Goal: Transaction & Acquisition: Purchase product/service

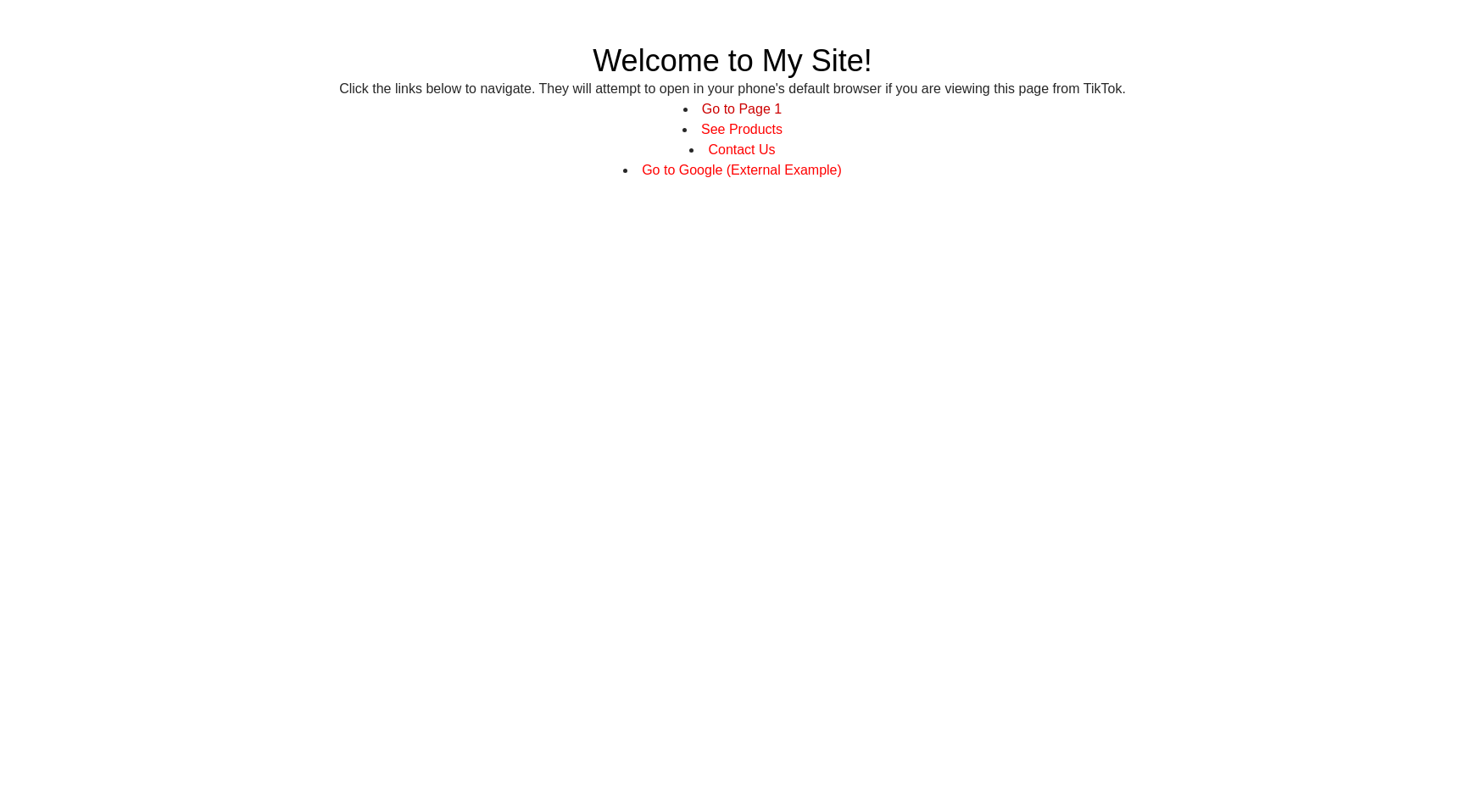
click at [725, 113] on link "Go to Page 1" at bounding box center [741, 109] width 80 height 14
click at [735, 151] on link "Contact Us" at bounding box center [741, 150] width 67 height 14
click at [762, 173] on link "Go to Google (External Example)" at bounding box center [741, 170] width 200 height 14
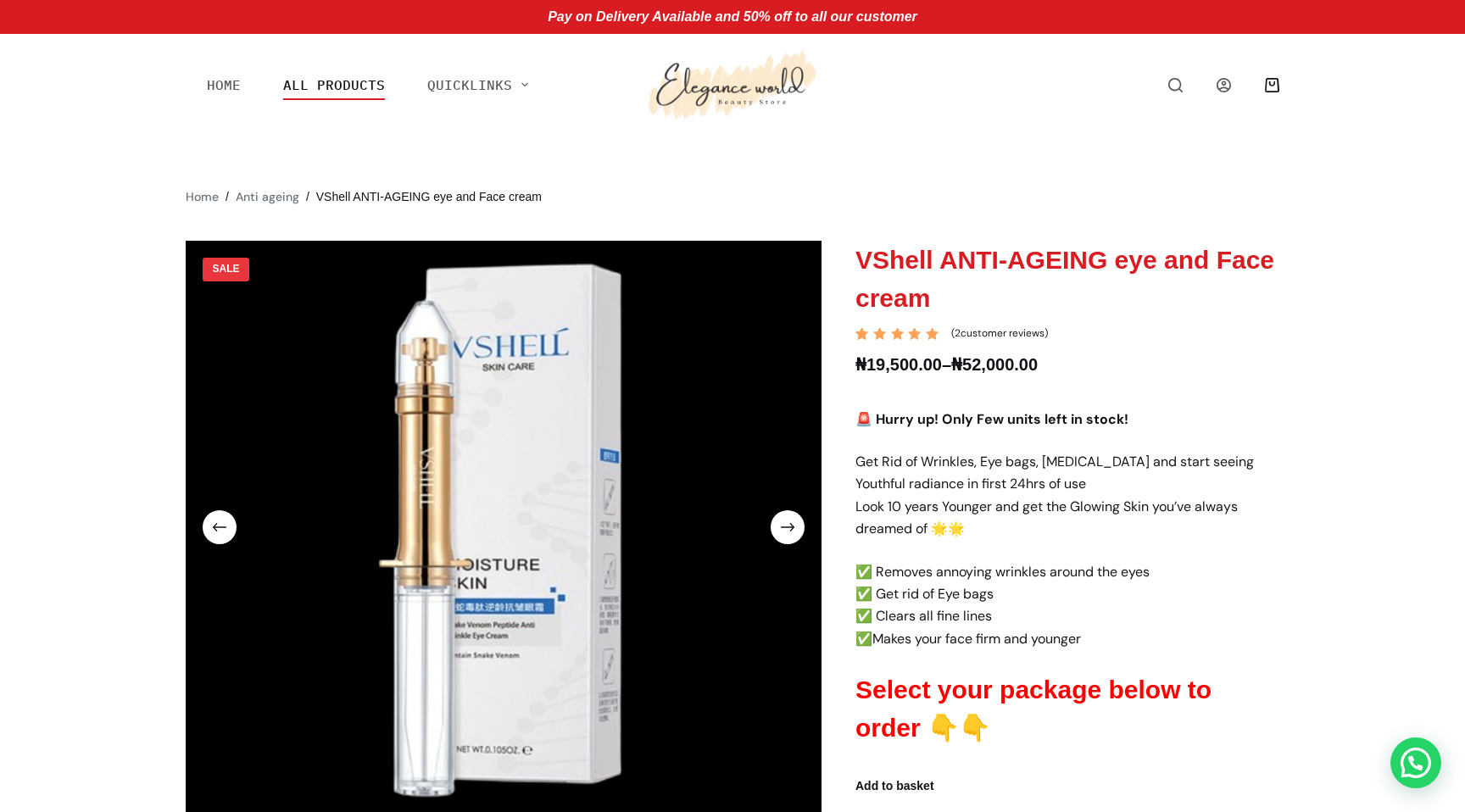
click at [350, 83] on link "All Products" at bounding box center [334, 84] width 144 height 31
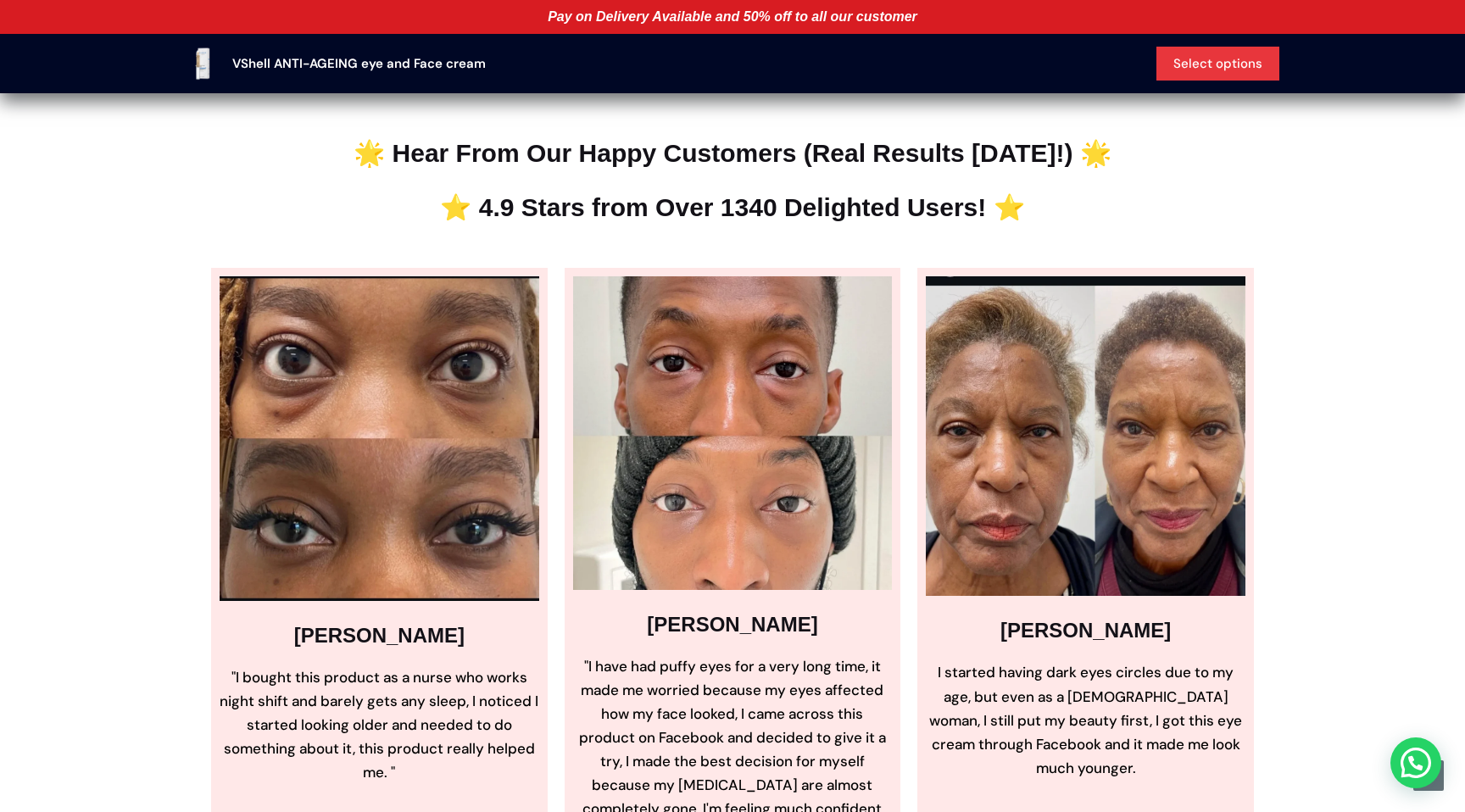
scroll to position [2214, 0]
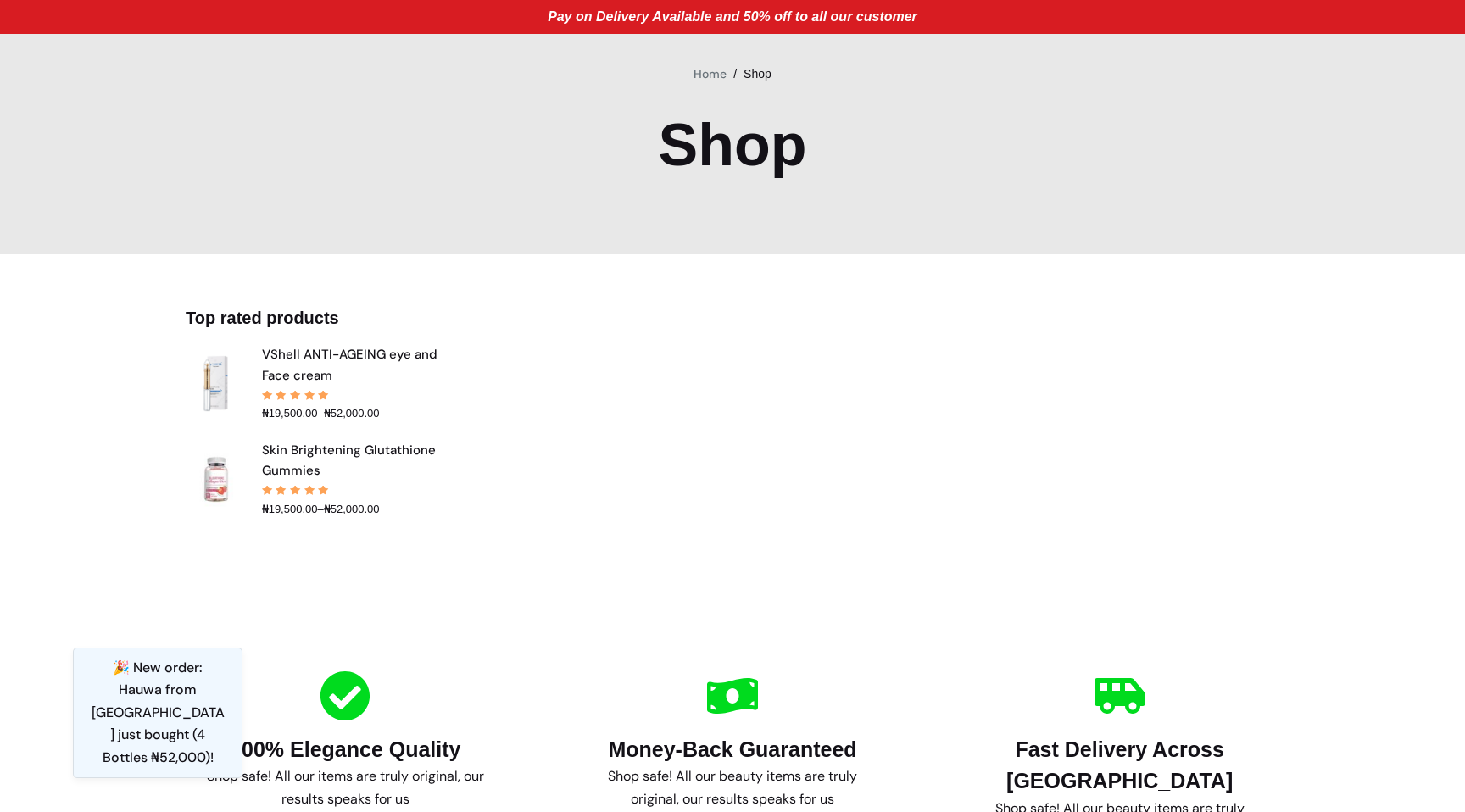
scroll to position [234, 0]
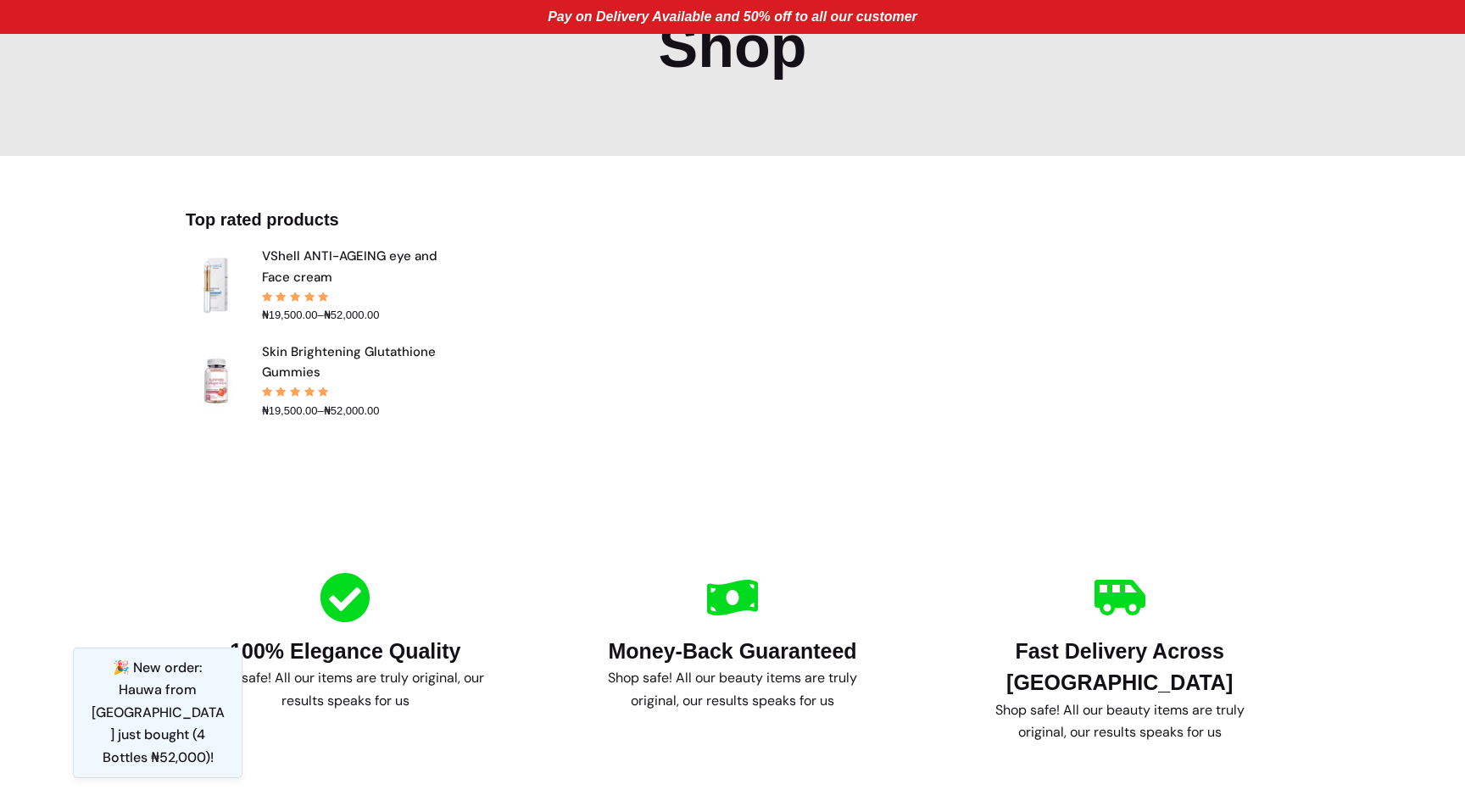
click at [209, 382] on img at bounding box center [216, 381] width 60 height 60
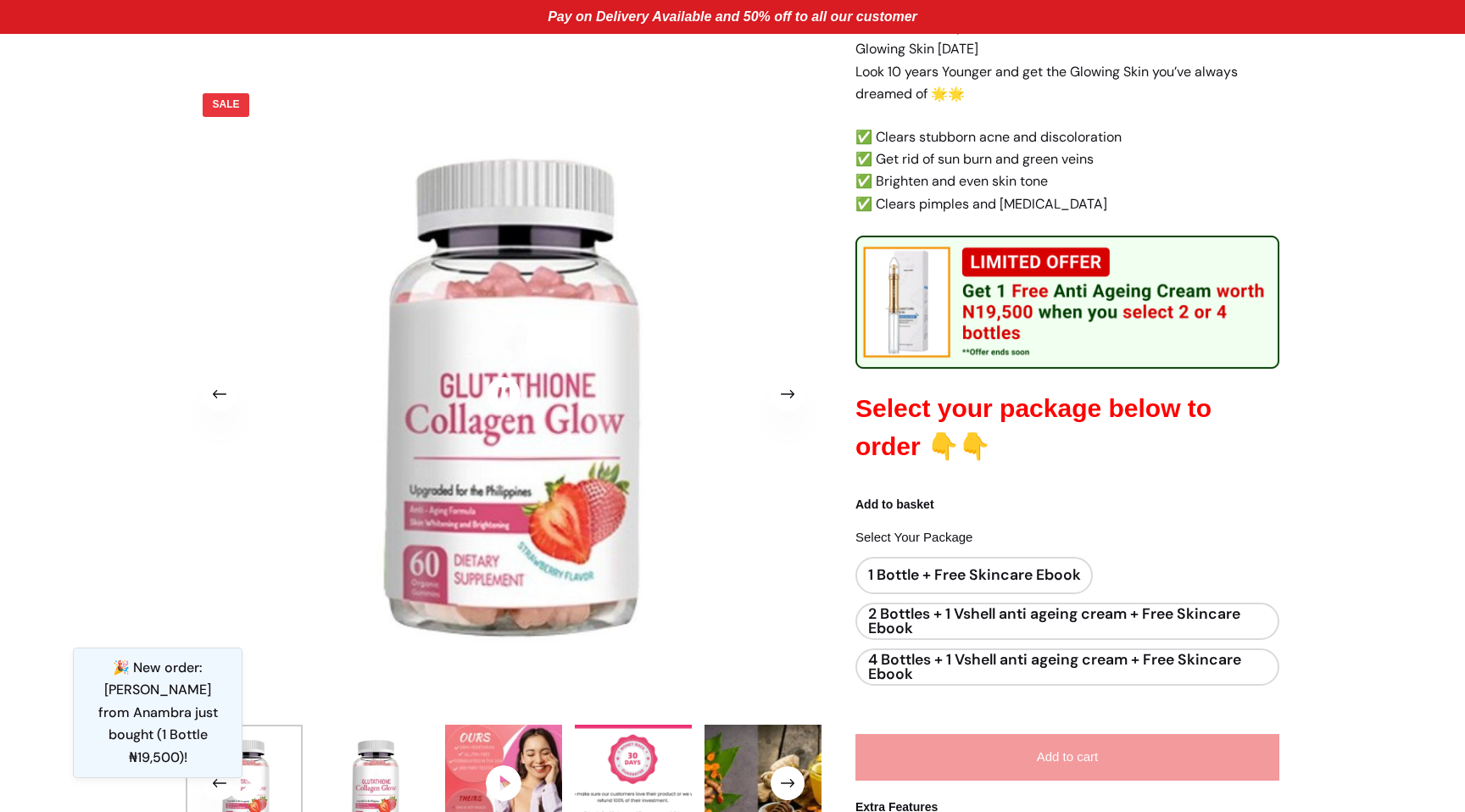
scroll to position [505, 0]
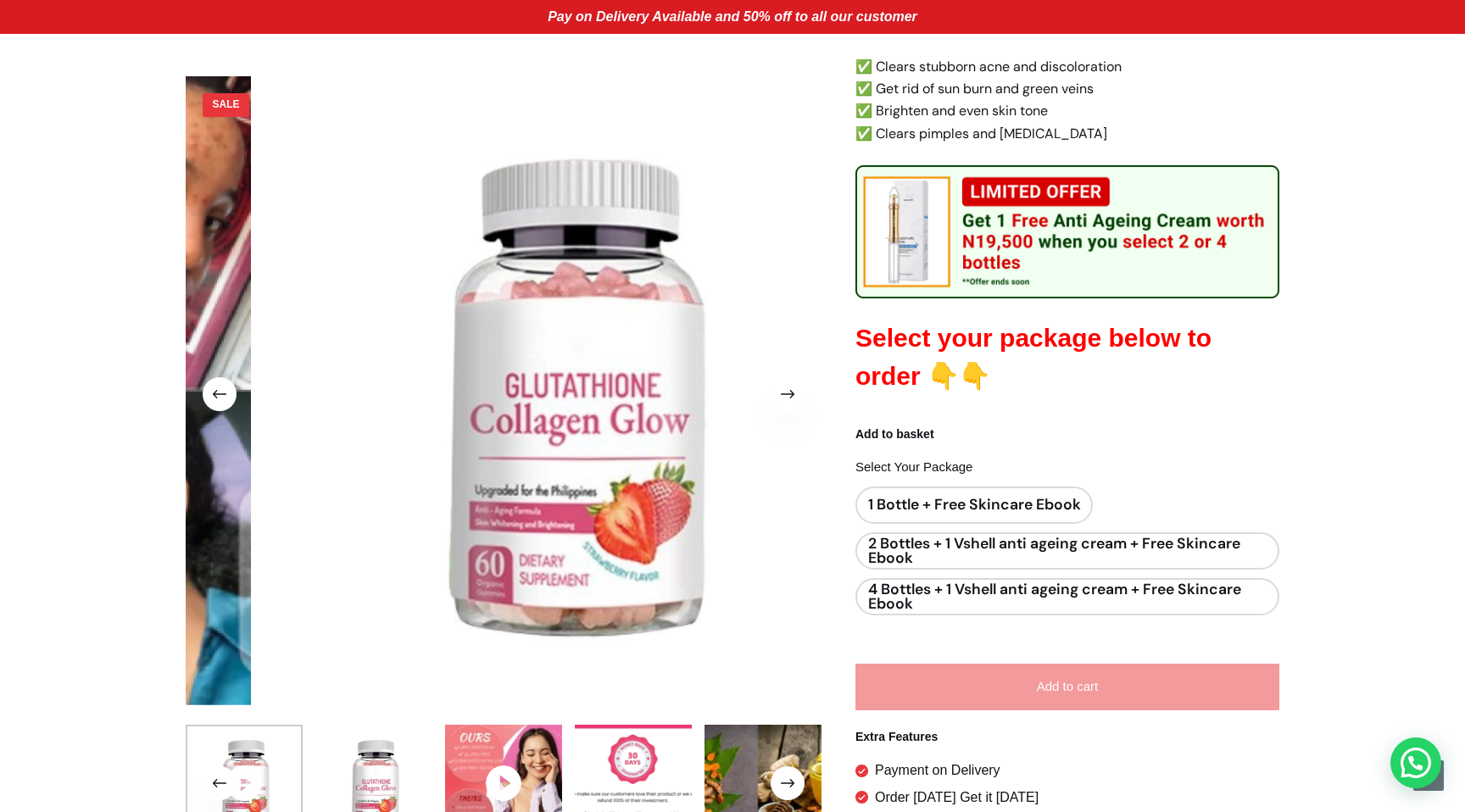
drag, startPoint x: 504, startPoint y: 396, endPoint x: 568, endPoint y: 385, distance: 64.9
click at [568, 385] on div at bounding box center [504, 480] width 636 height 808
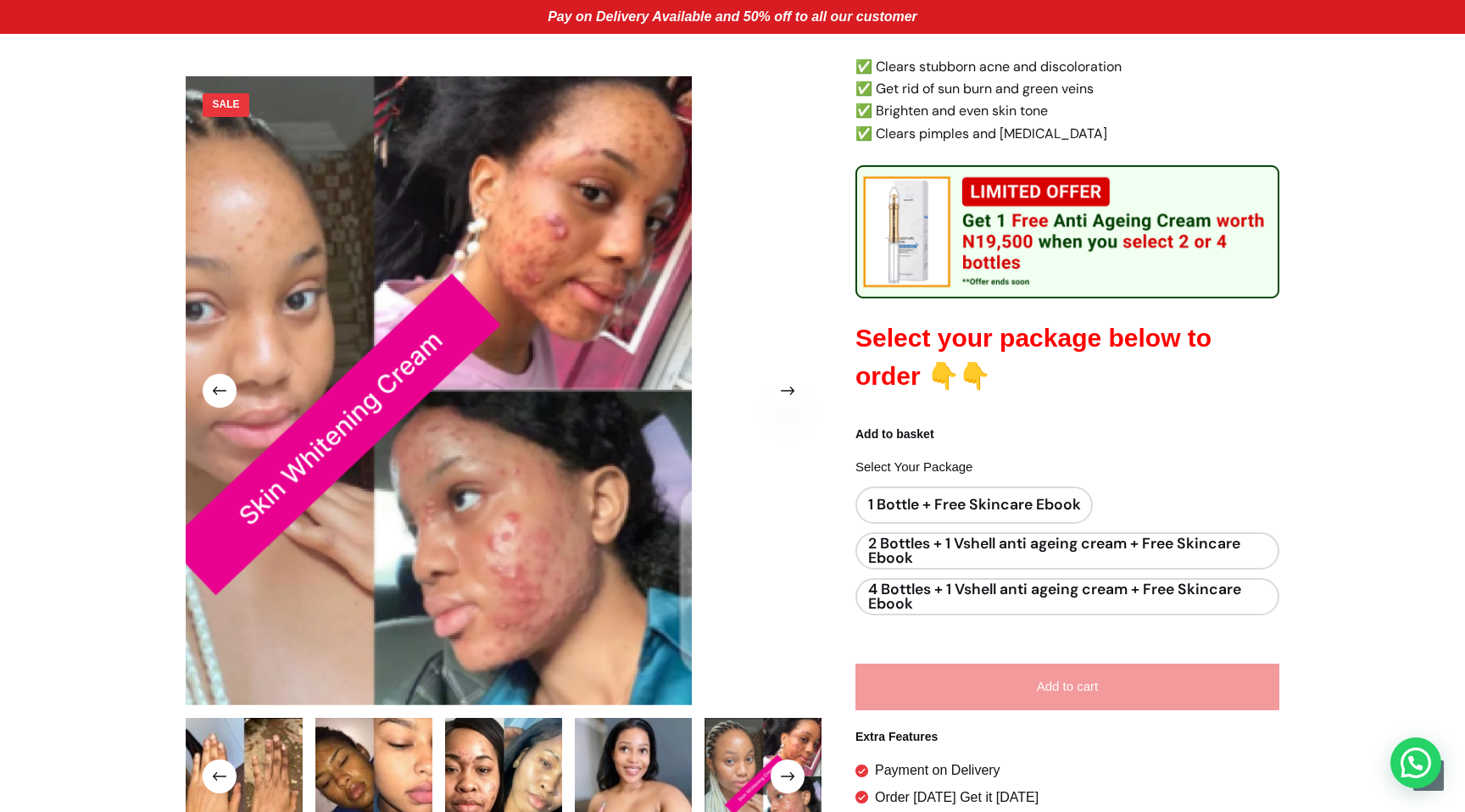
drag, startPoint x: 626, startPoint y: 435, endPoint x: 424, endPoint y: 405, distance: 204.2
click at [424, 405] on div at bounding box center [504, 480] width 636 height 808
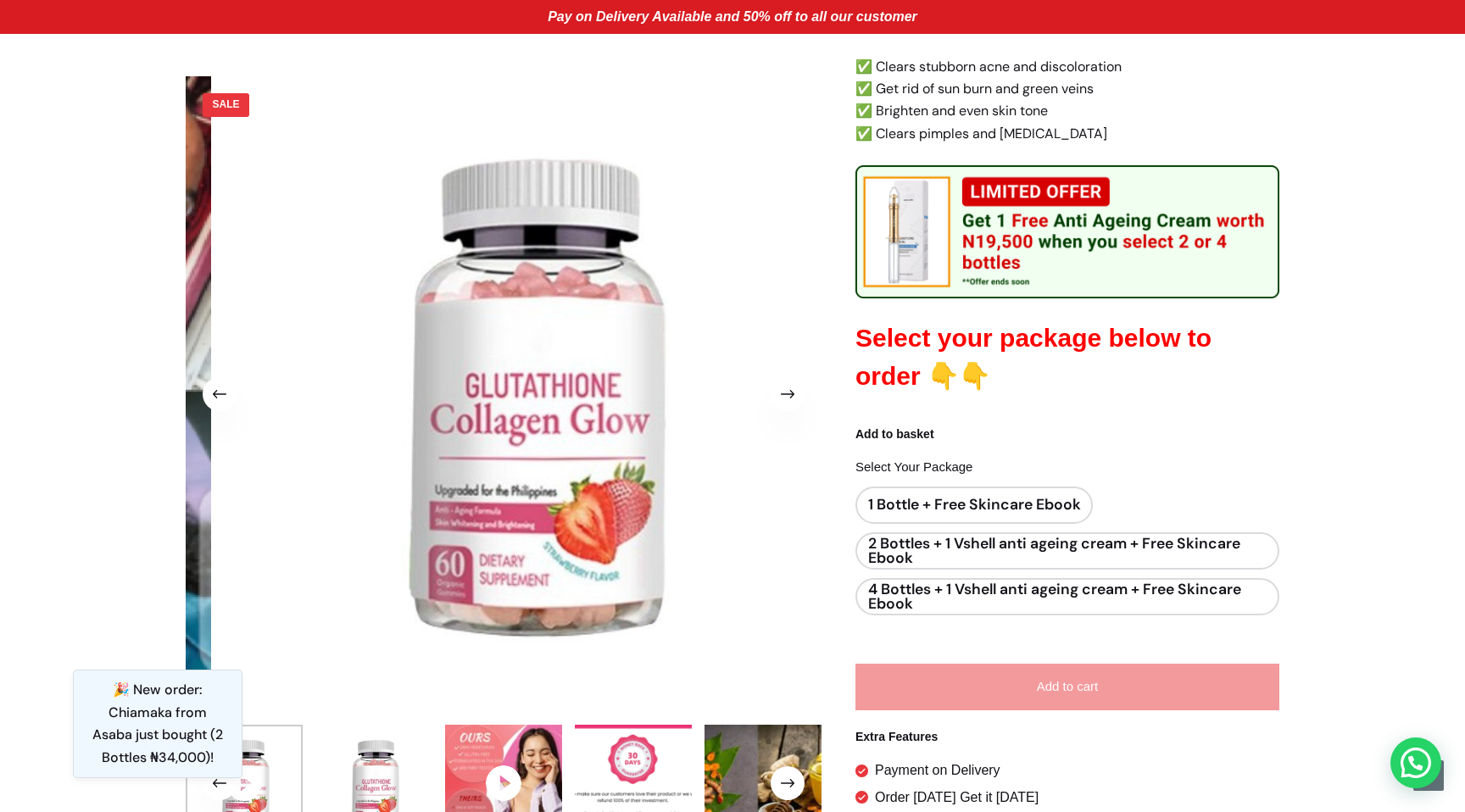
drag, startPoint x: 507, startPoint y: 556, endPoint x: 619, endPoint y: 569, distance: 112.8
click at [619, 569] on div at bounding box center [504, 480] width 636 height 808
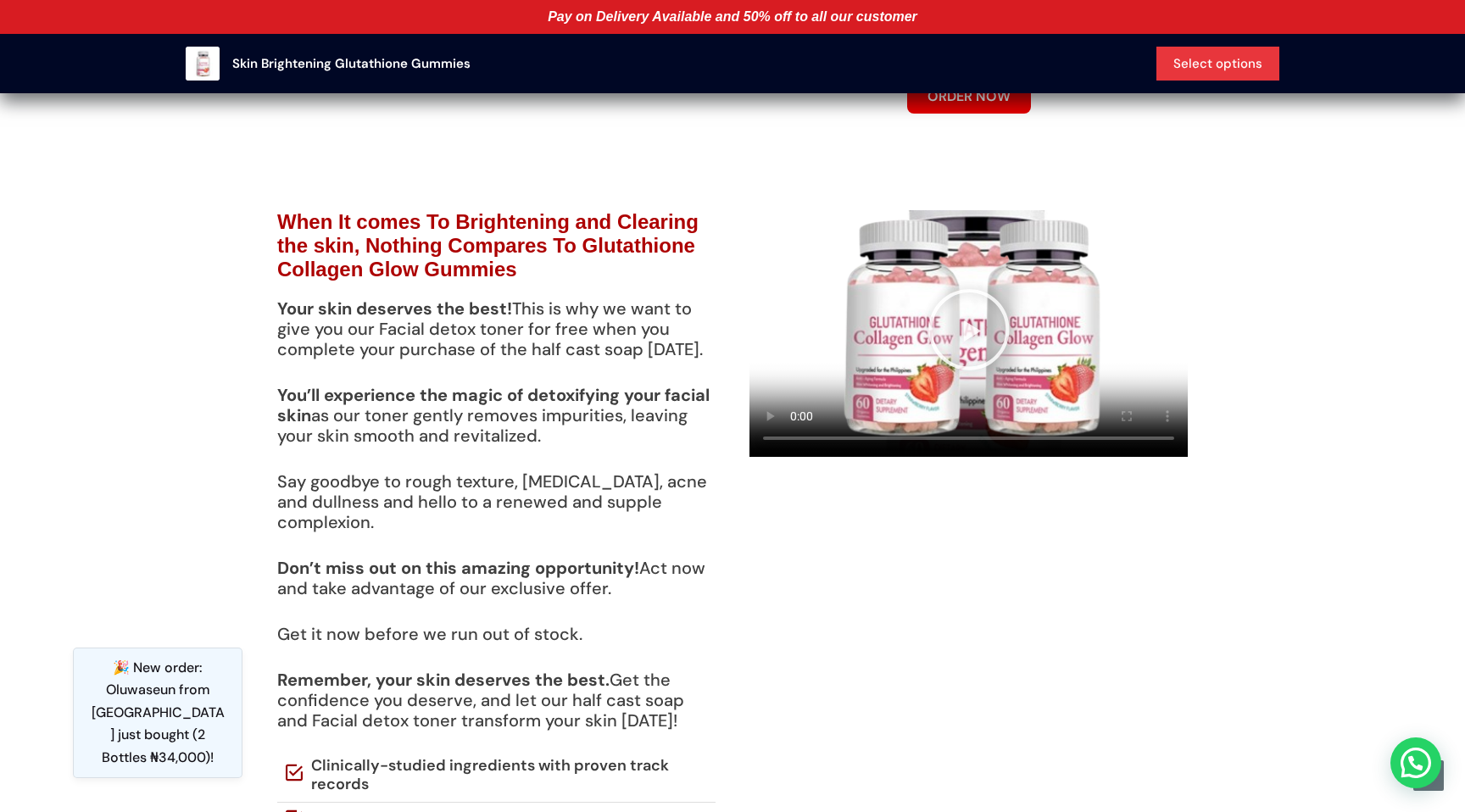
scroll to position [3259, 0]
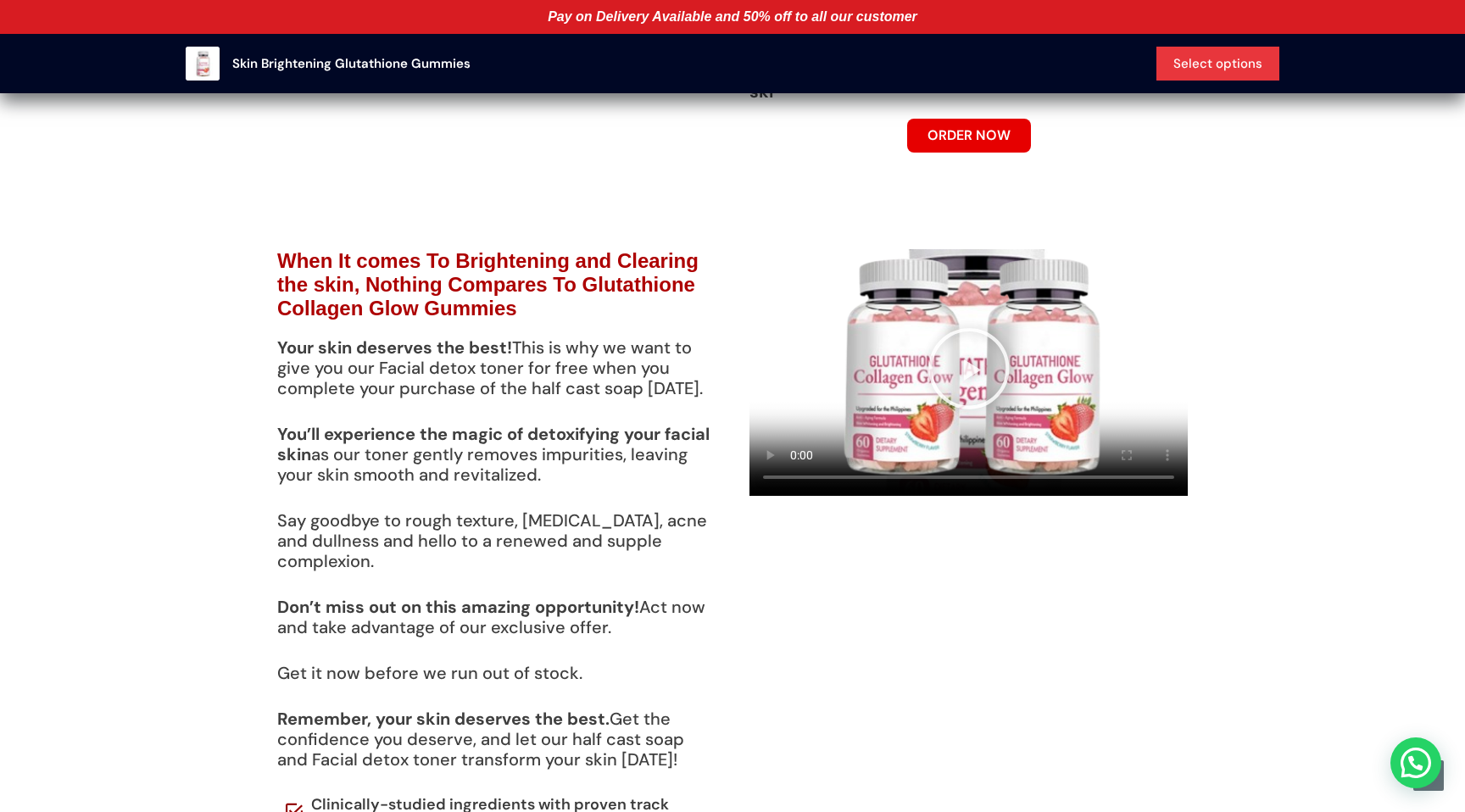
drag, startPoint x: 1157, startPoint y: 428, endPoint x: 1228, endPoint y: 548, distance: 139.4
click at [1166, 431] on div at bounding box center [968, 372] width 438 height 247
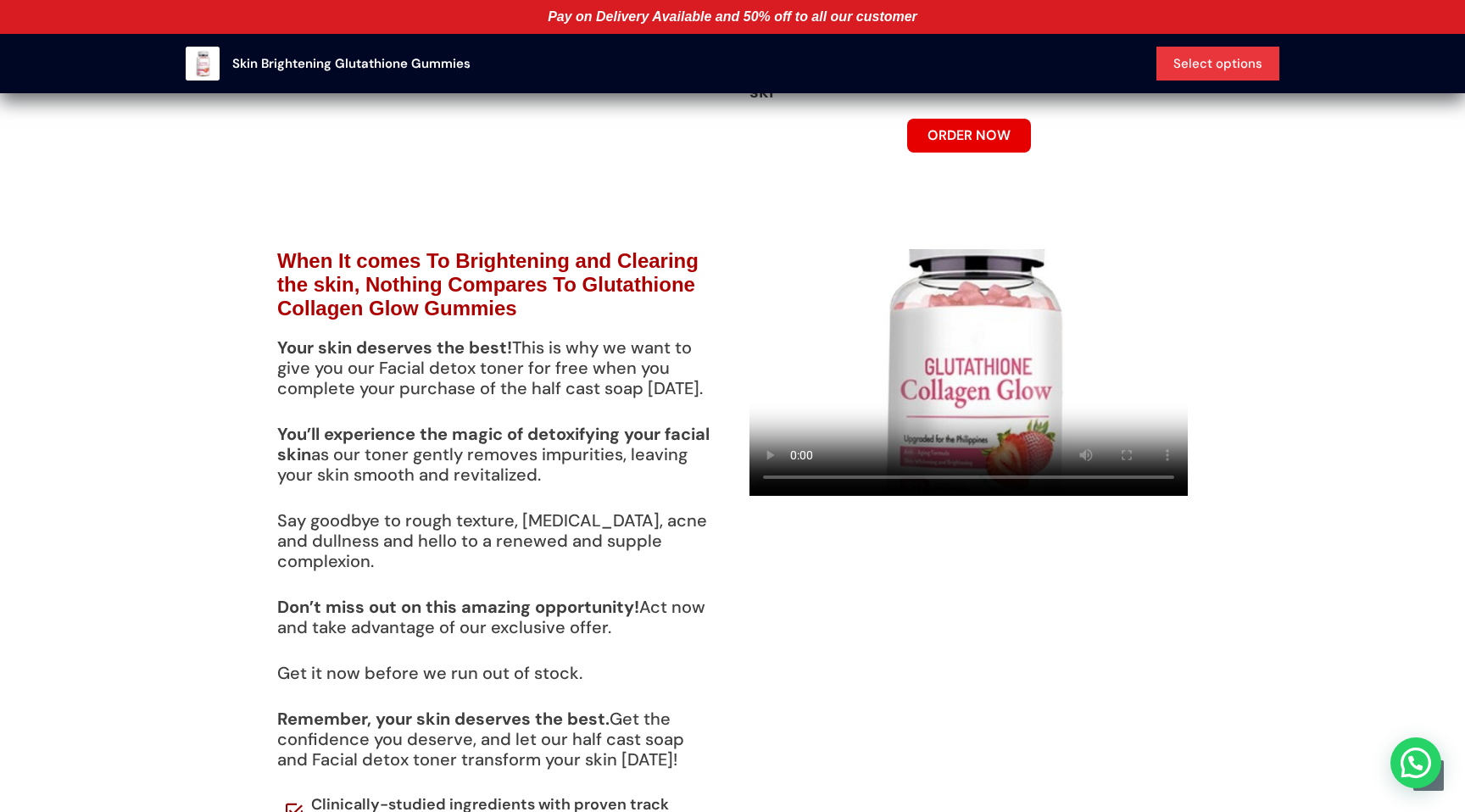
click at [1120, 551] on div at bounding box center [968, 581] width 472 height 698
click at [993, 324] on video at bounding box center [968, 372] width 438 height 247
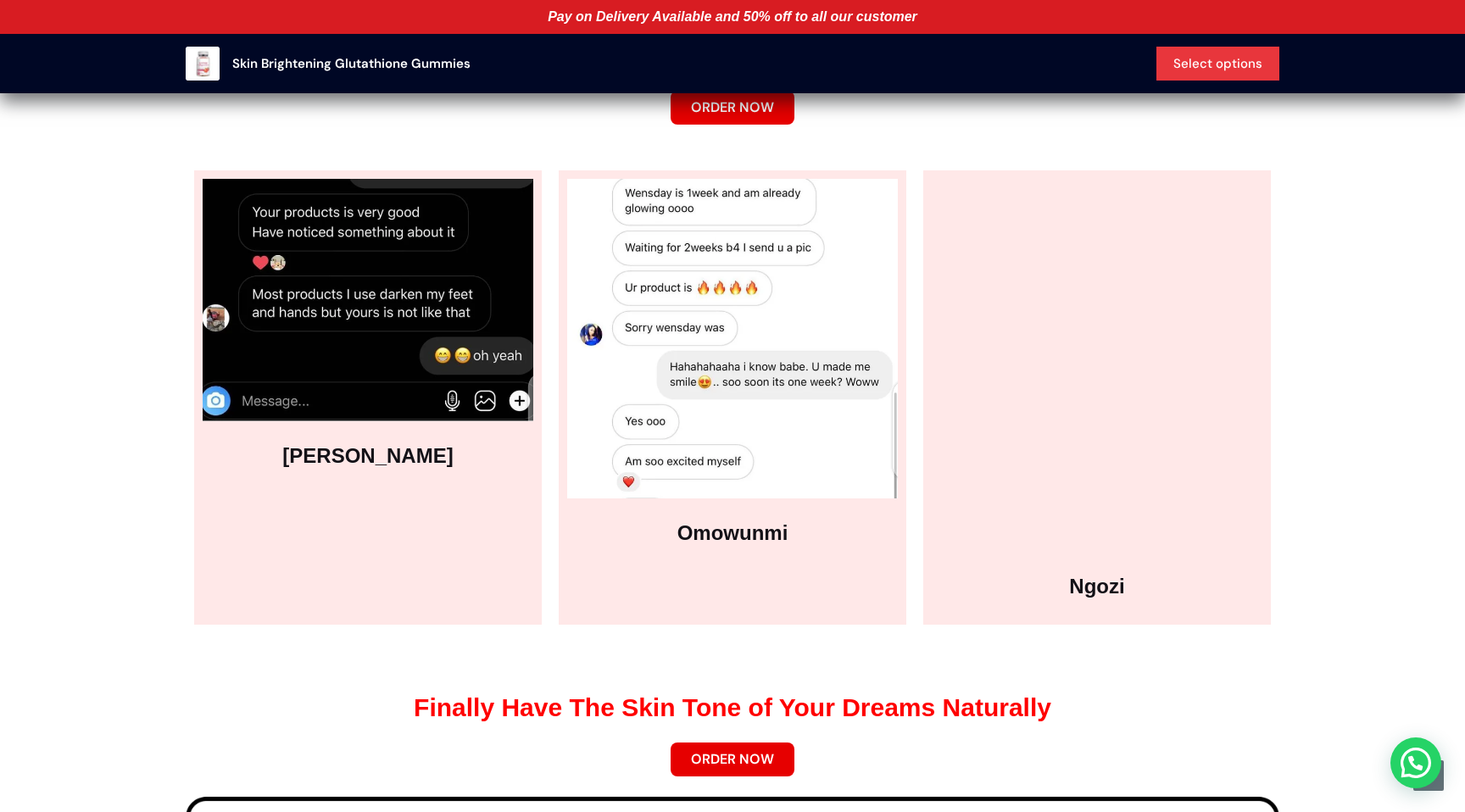
scroll to position [7591, 0]
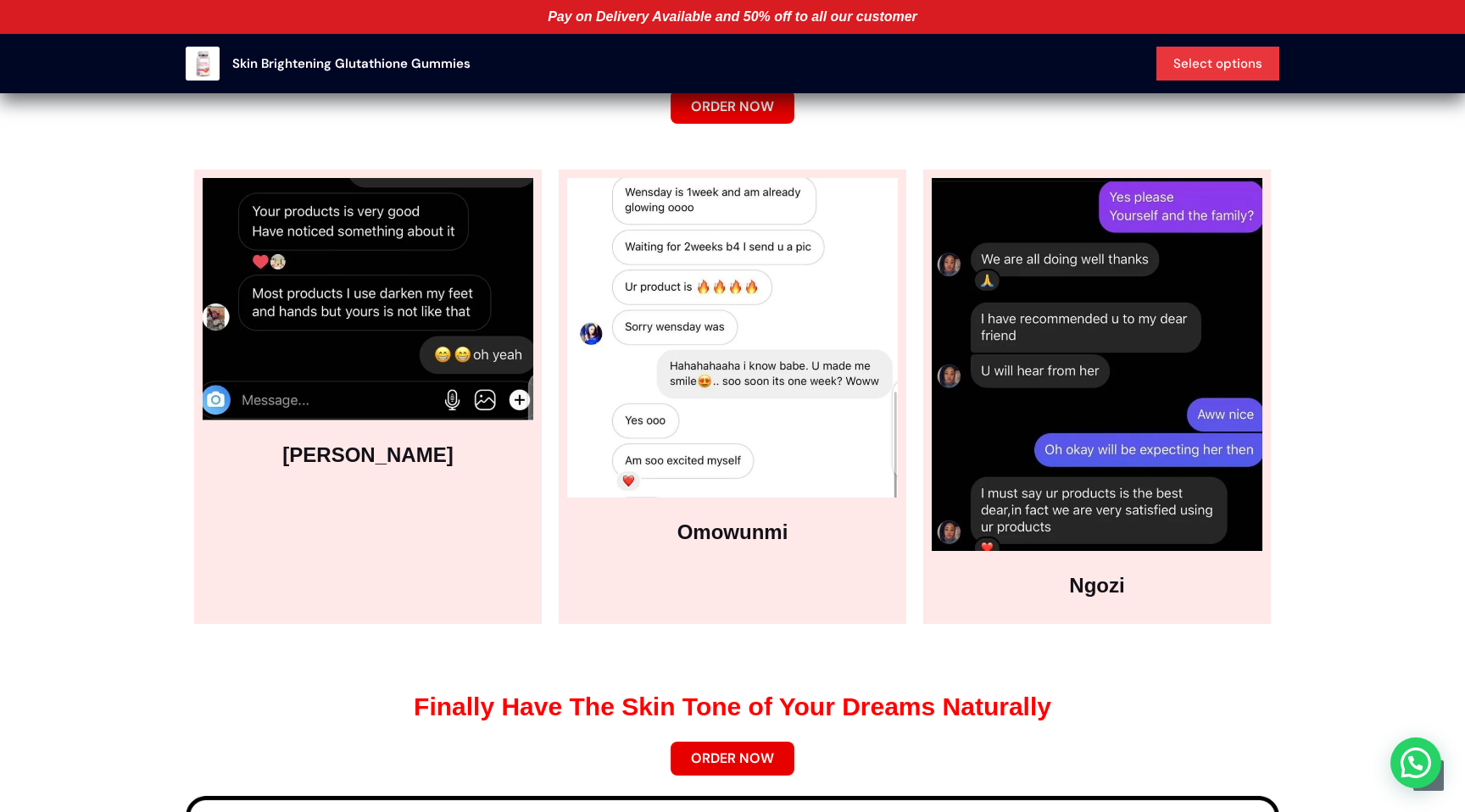
click at [1306, 353] on section "[PERSON_NAME][GEOGRAPHIC_DATA]" at bounding box center [732, 396] width 1465 height 505
click at [112, 297] on section "[PERSON_NAME][GEOGRAPHIC_DATA]" at bounding box center [732, 396] width 1465 height 505
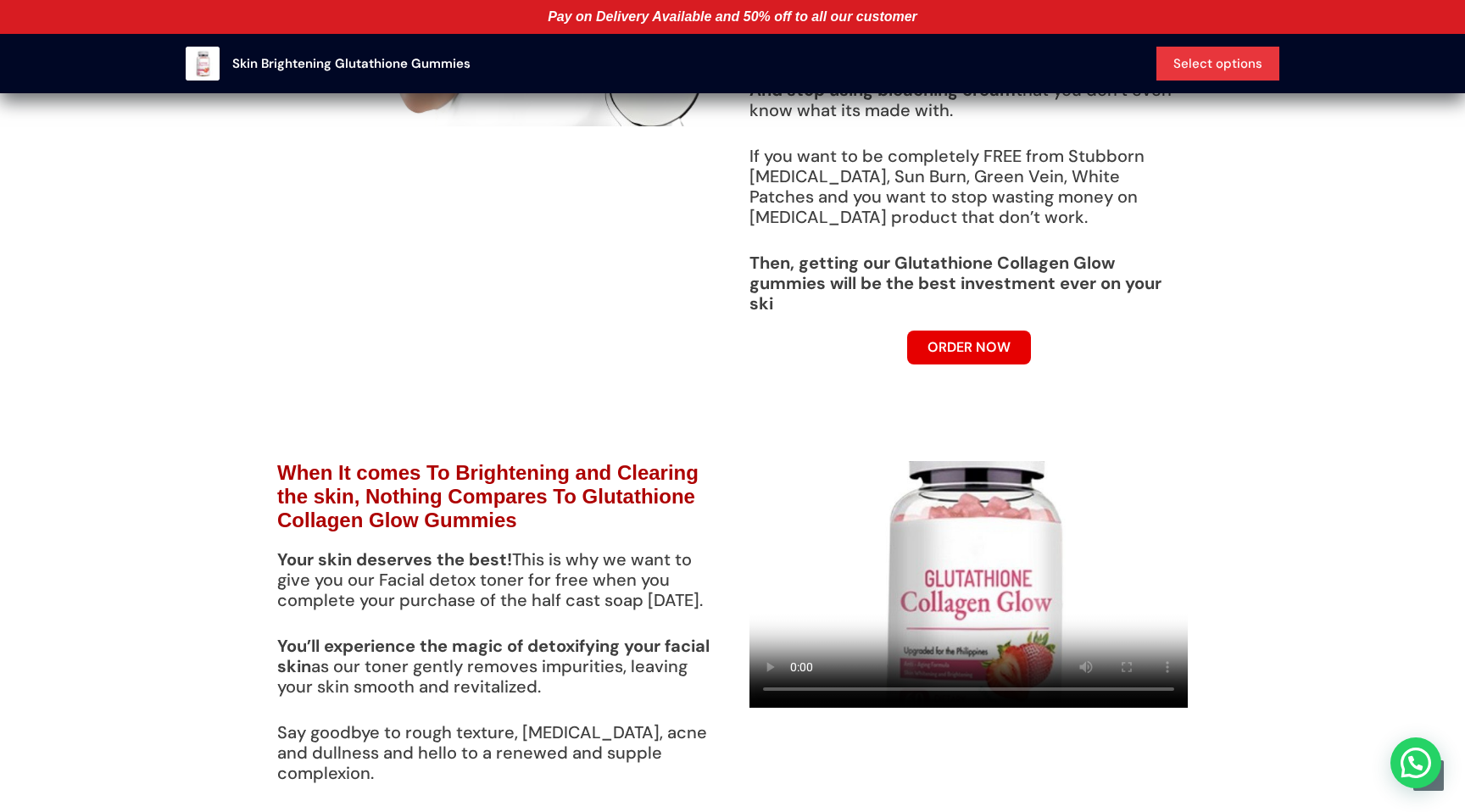
scroll to position [3040, 0]
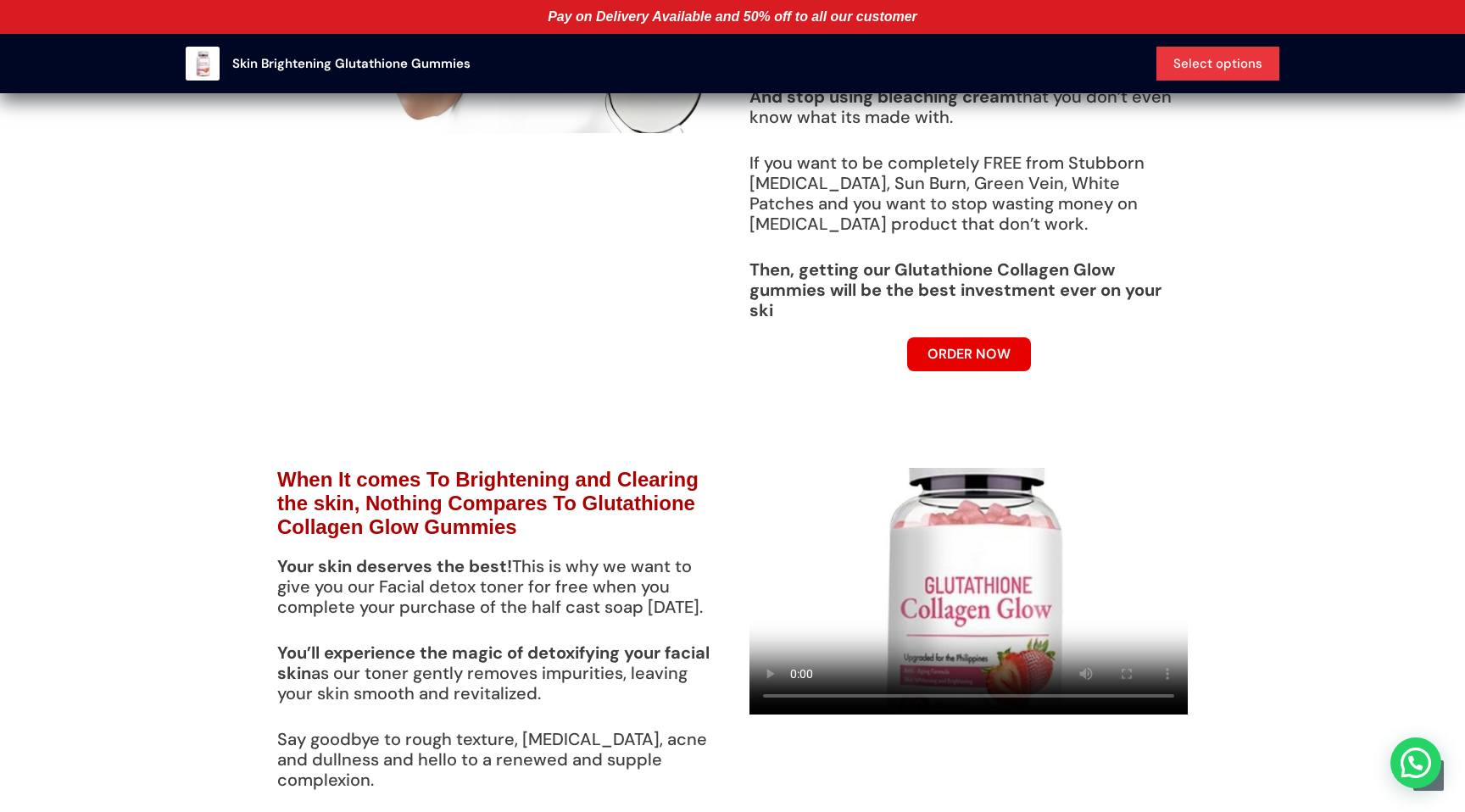
click at [1069, 607] on video at bounding box center [968, 591] width 438 height 247
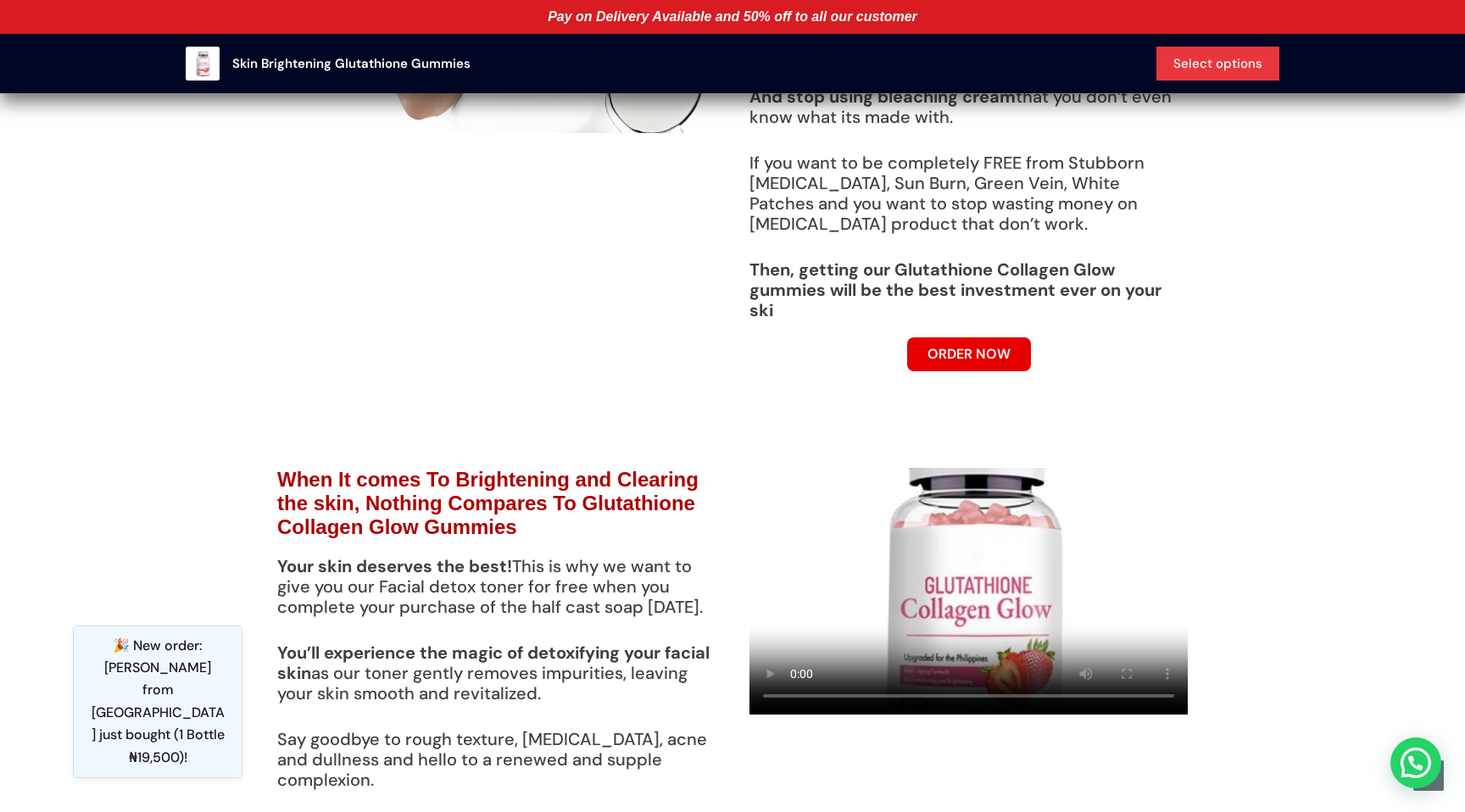
click at [1193, 543] on div at bounding box center [968, 800] width 472 height 698
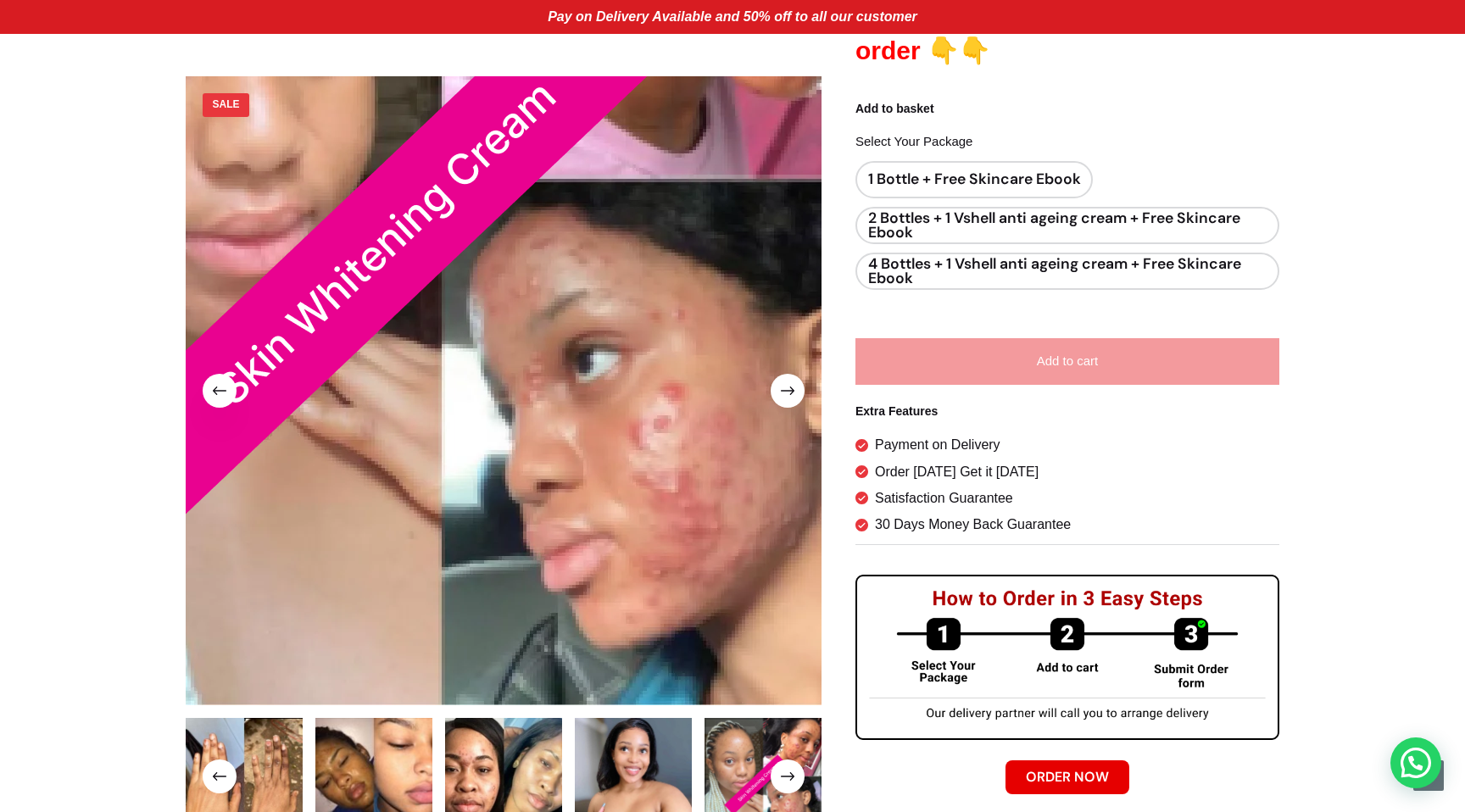
scroll to position [863, 0]
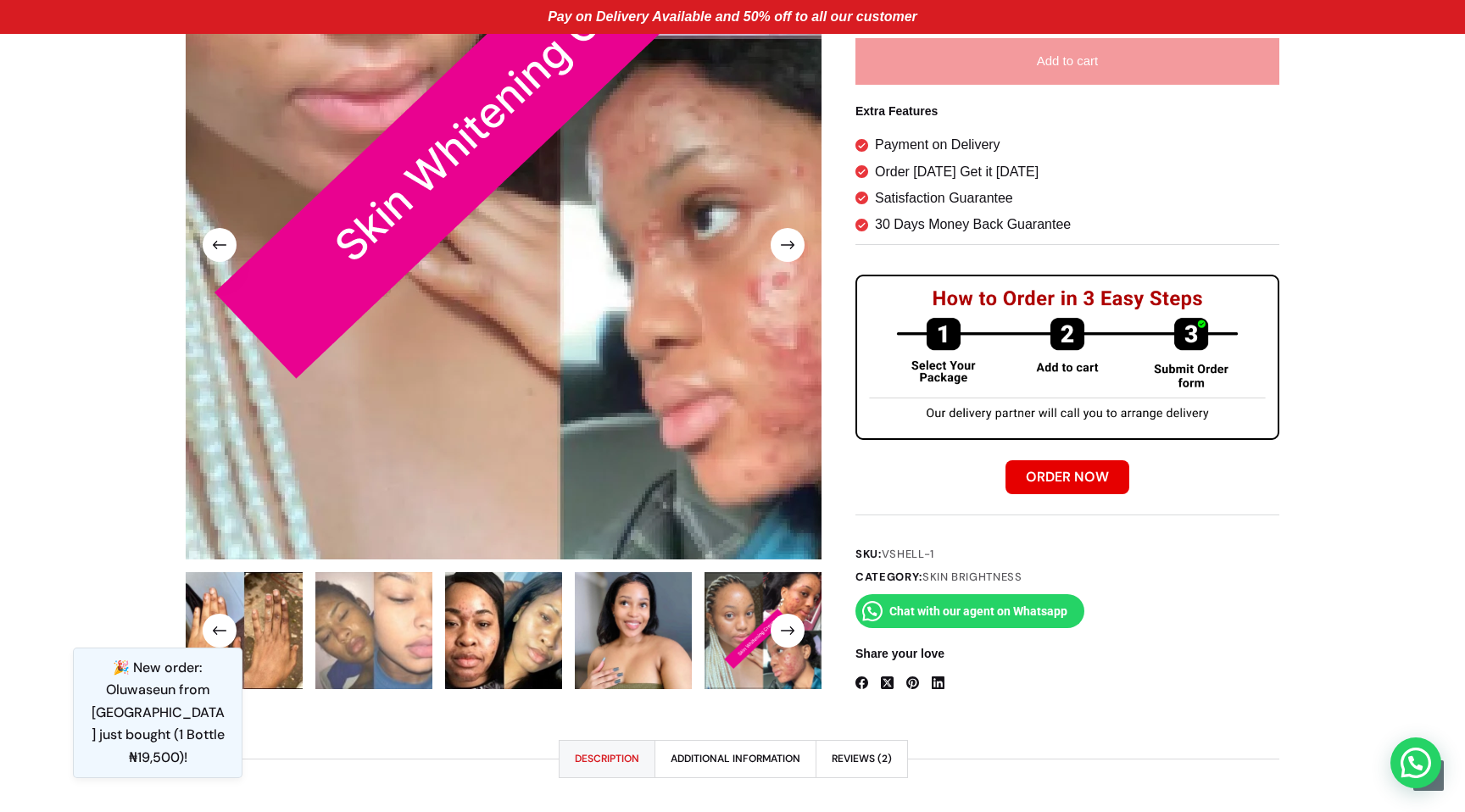
scroll to position [1123, 0]
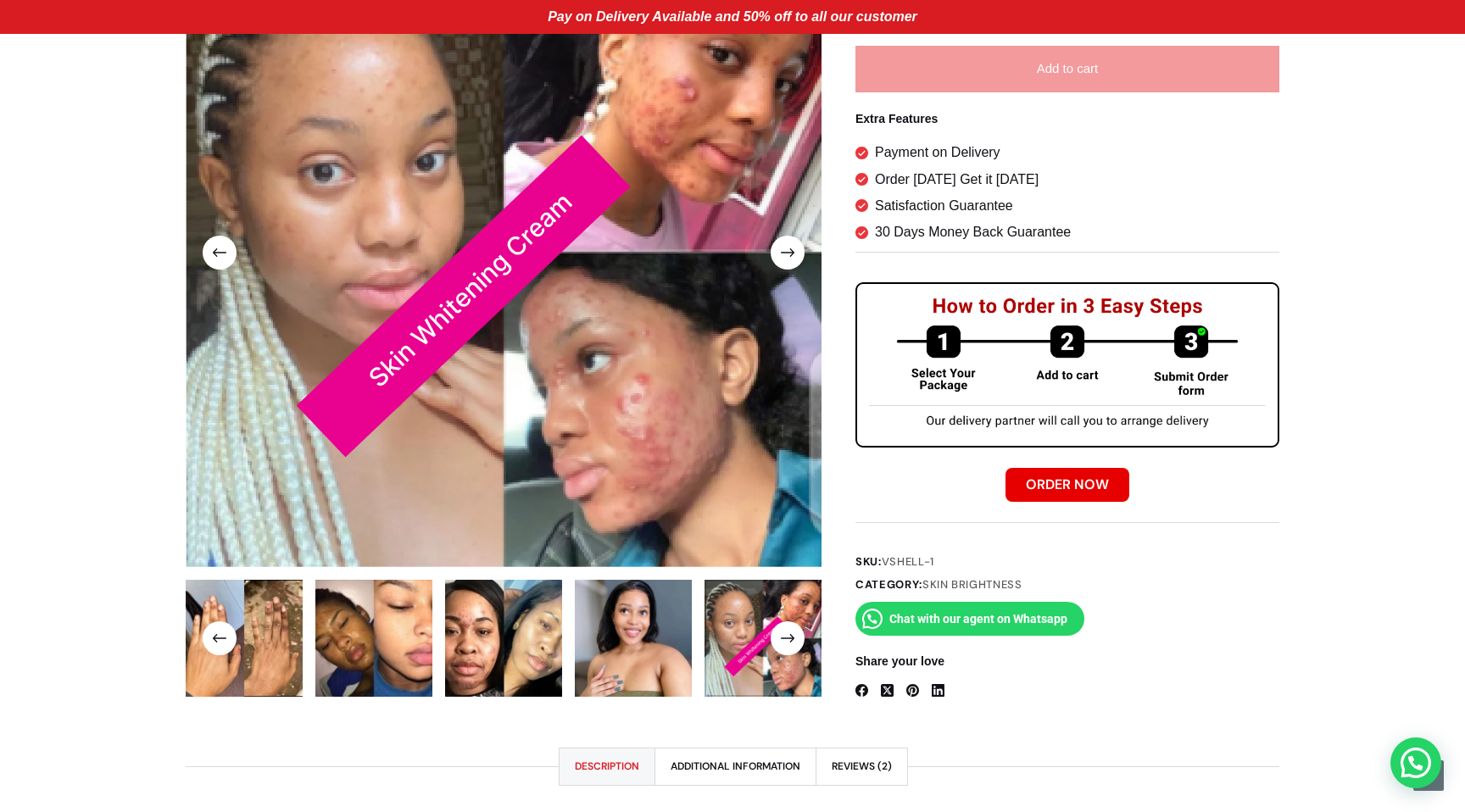
click at [783, 252] on span at bounding box center [787, 252] width 34 height 34
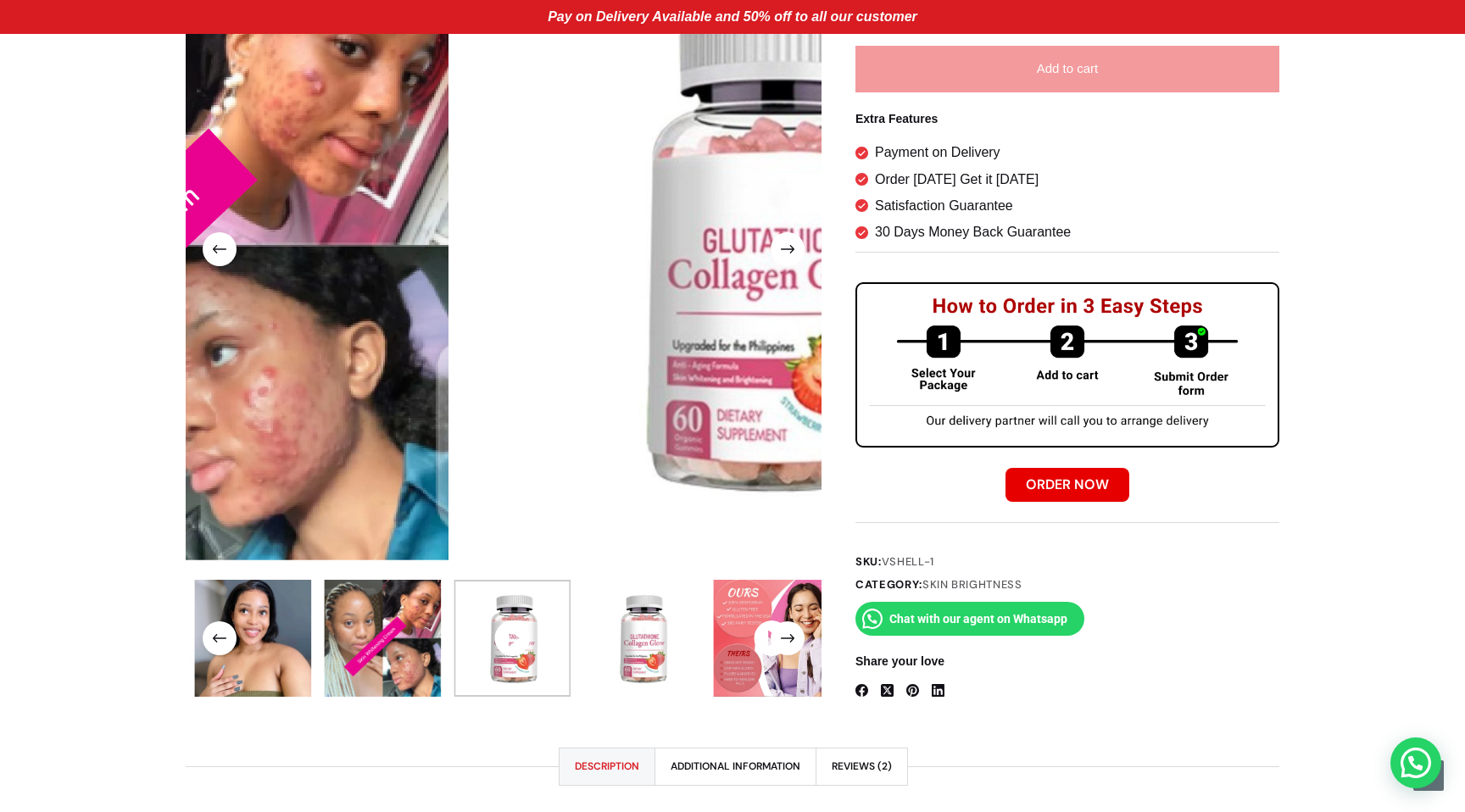
click at [783, 252] on span at bounding box center [787, 249] width 34 height 34
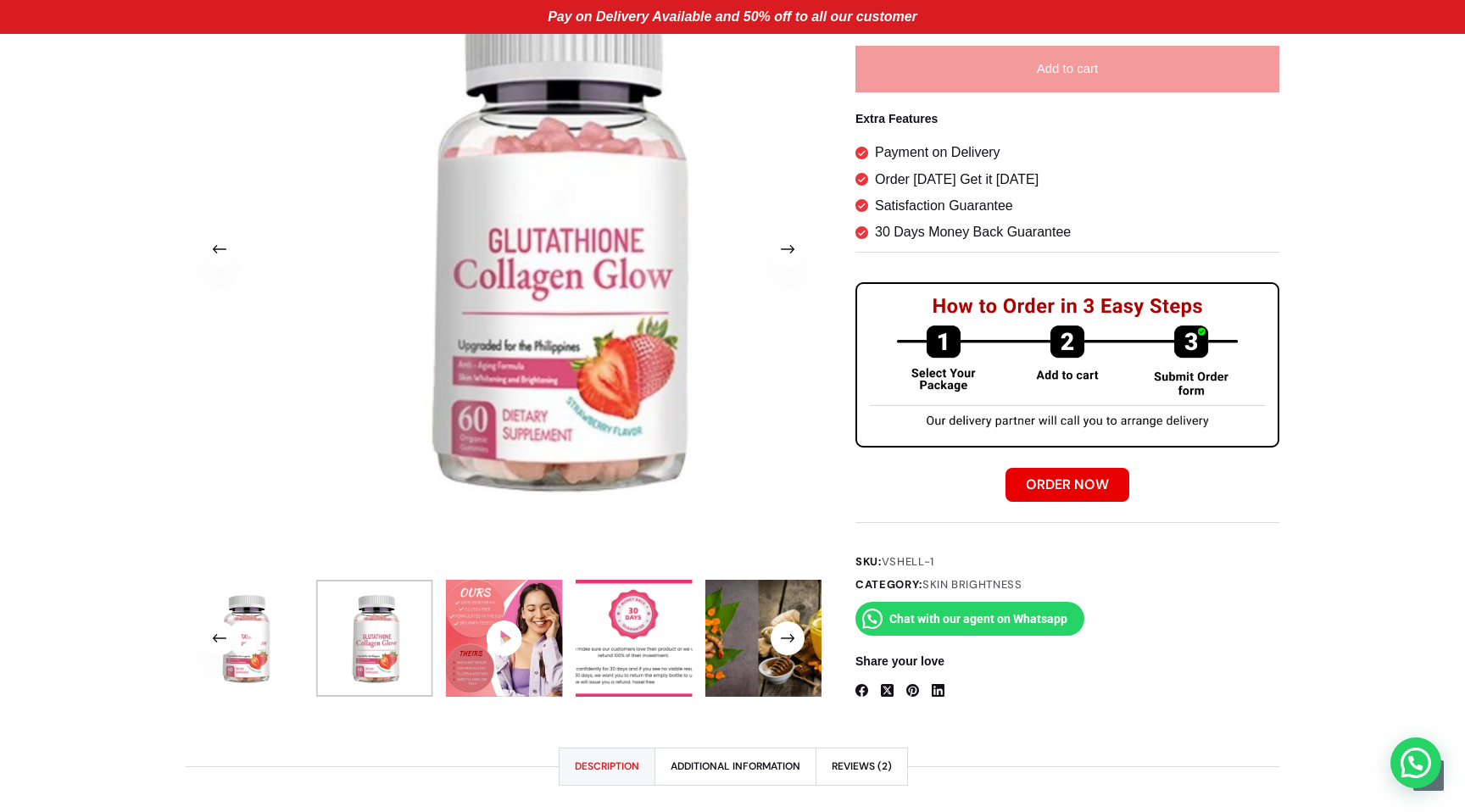
click at [783, 252] on span at bounding box center [787, 249] width 34 height 34
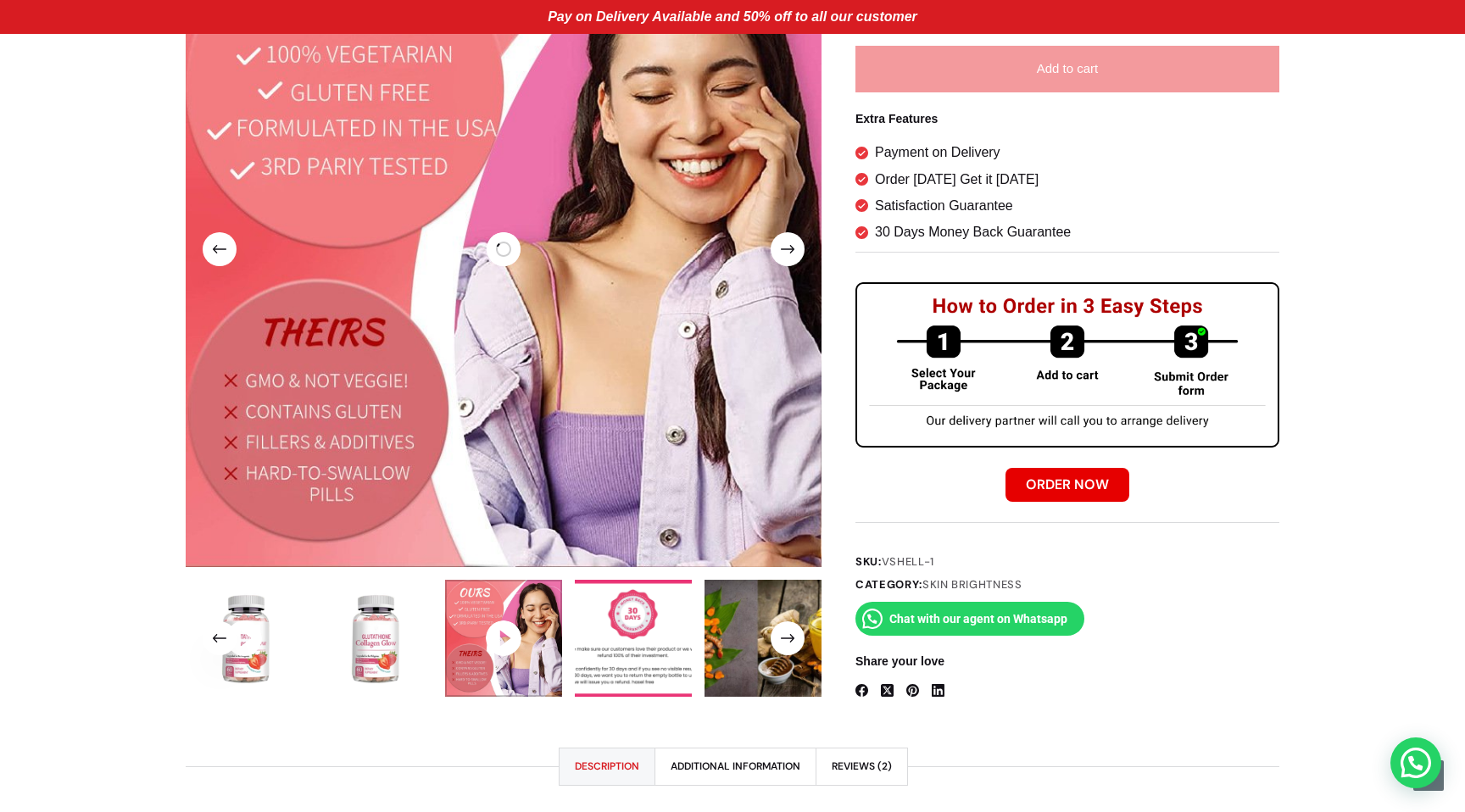
click at [219, 247] on span at bounding box center [219, 249] width 34 height 34
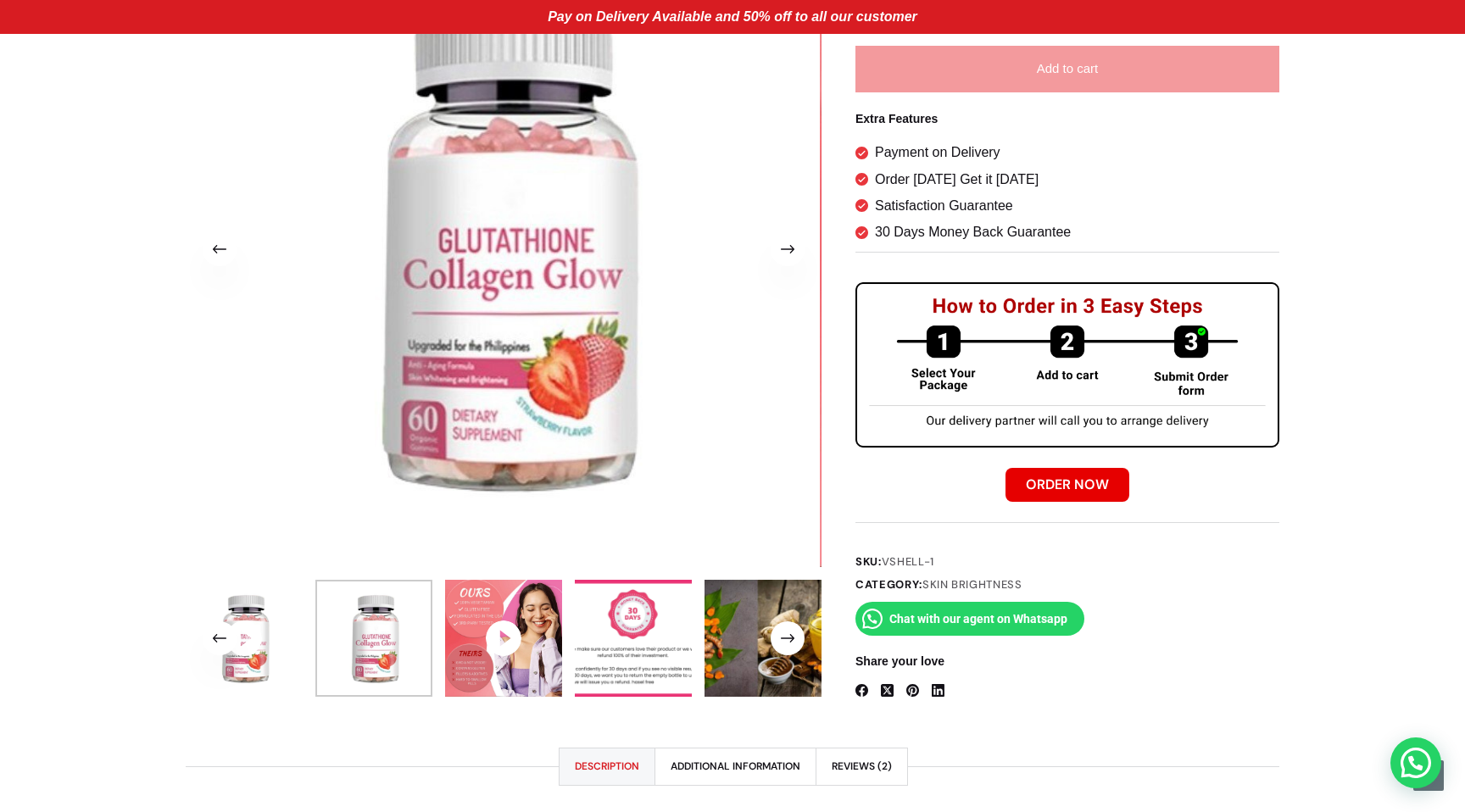
click at [219, 247] on span at bounding box center [219, 249] width 34 height 34
click at [492, 236] on icon at bounding box center [503, 249] width 38 height 38
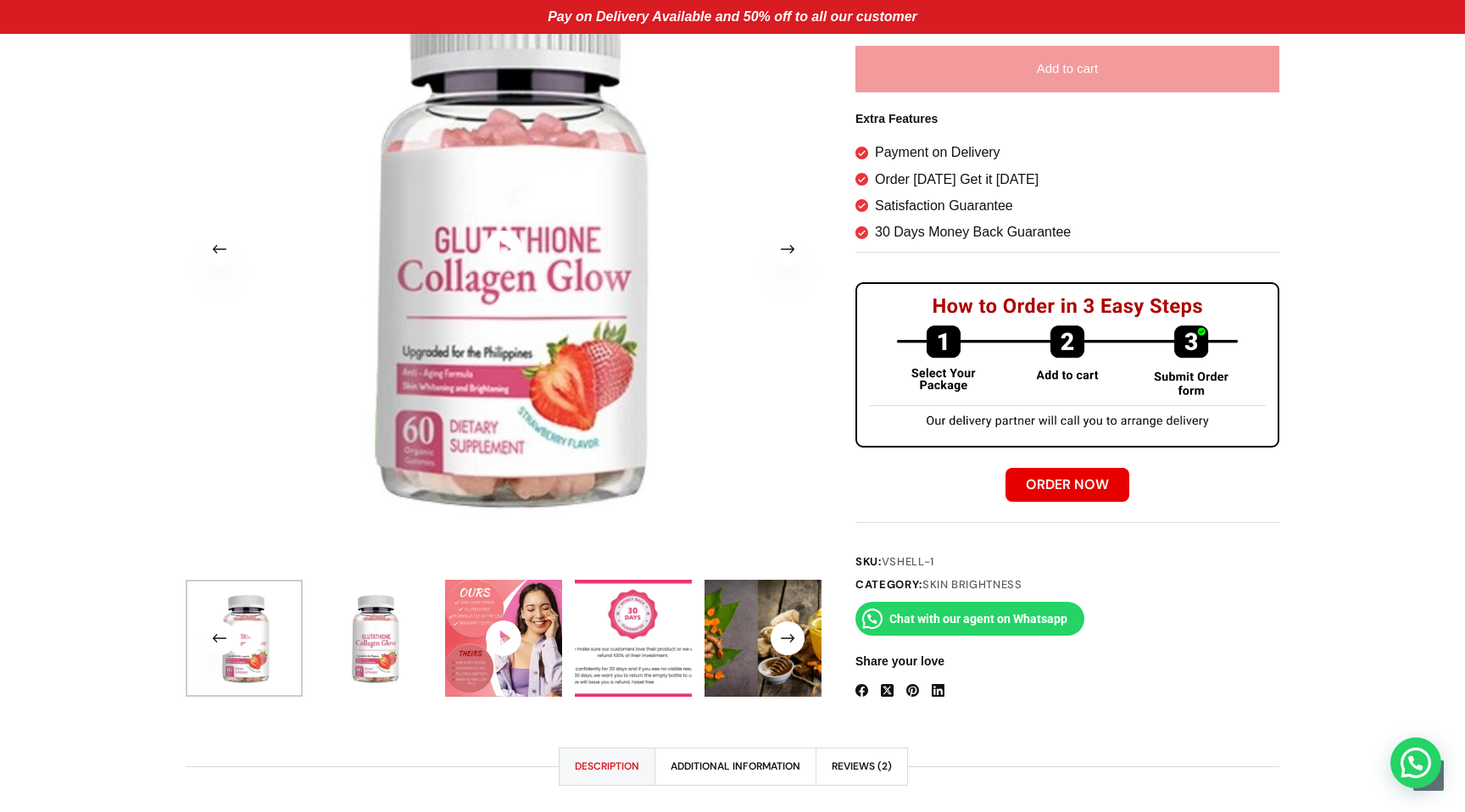
click at [504, 252] on icon at bounding box center [503, 249] width 38 height 38
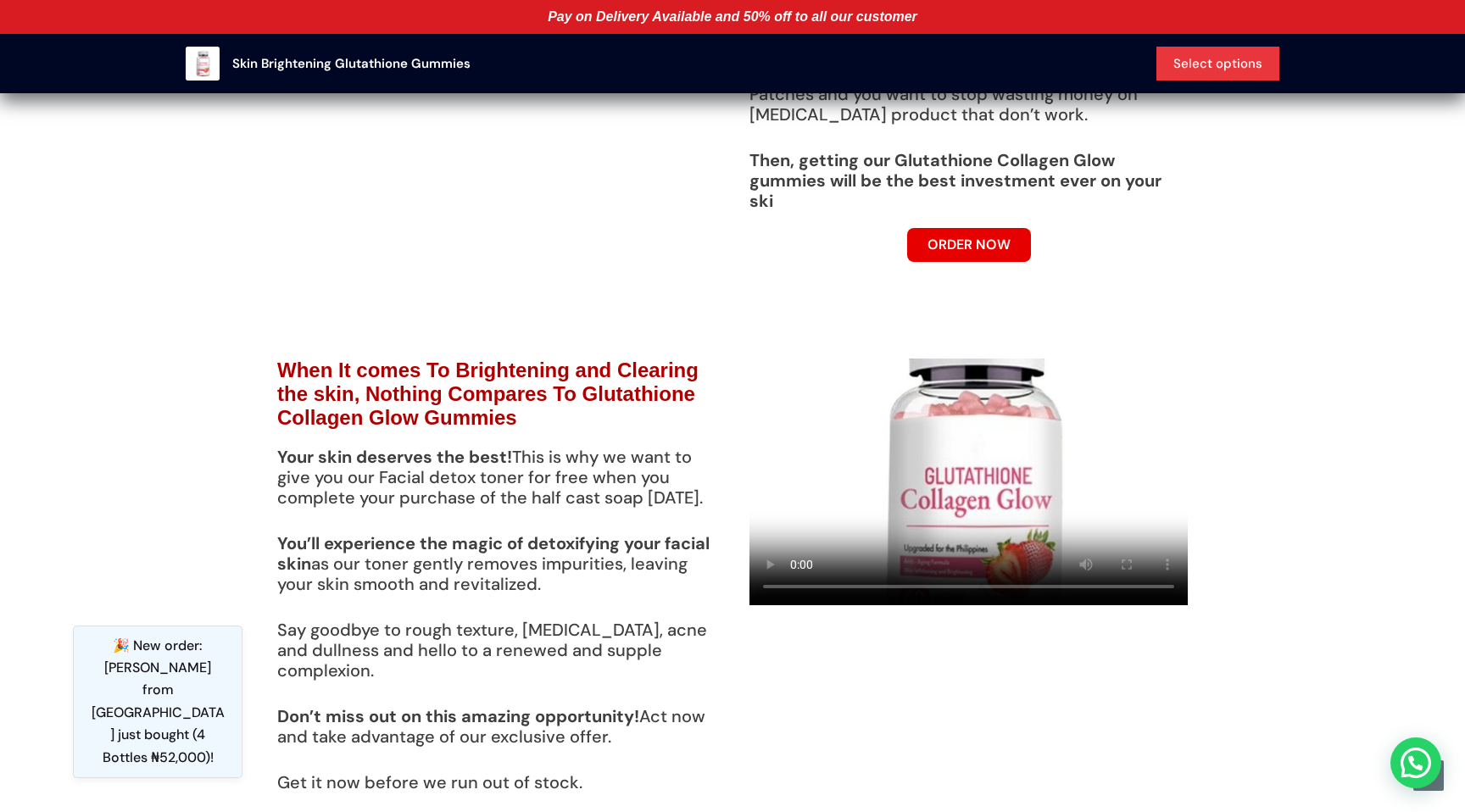
scroll to position [3154, 0]
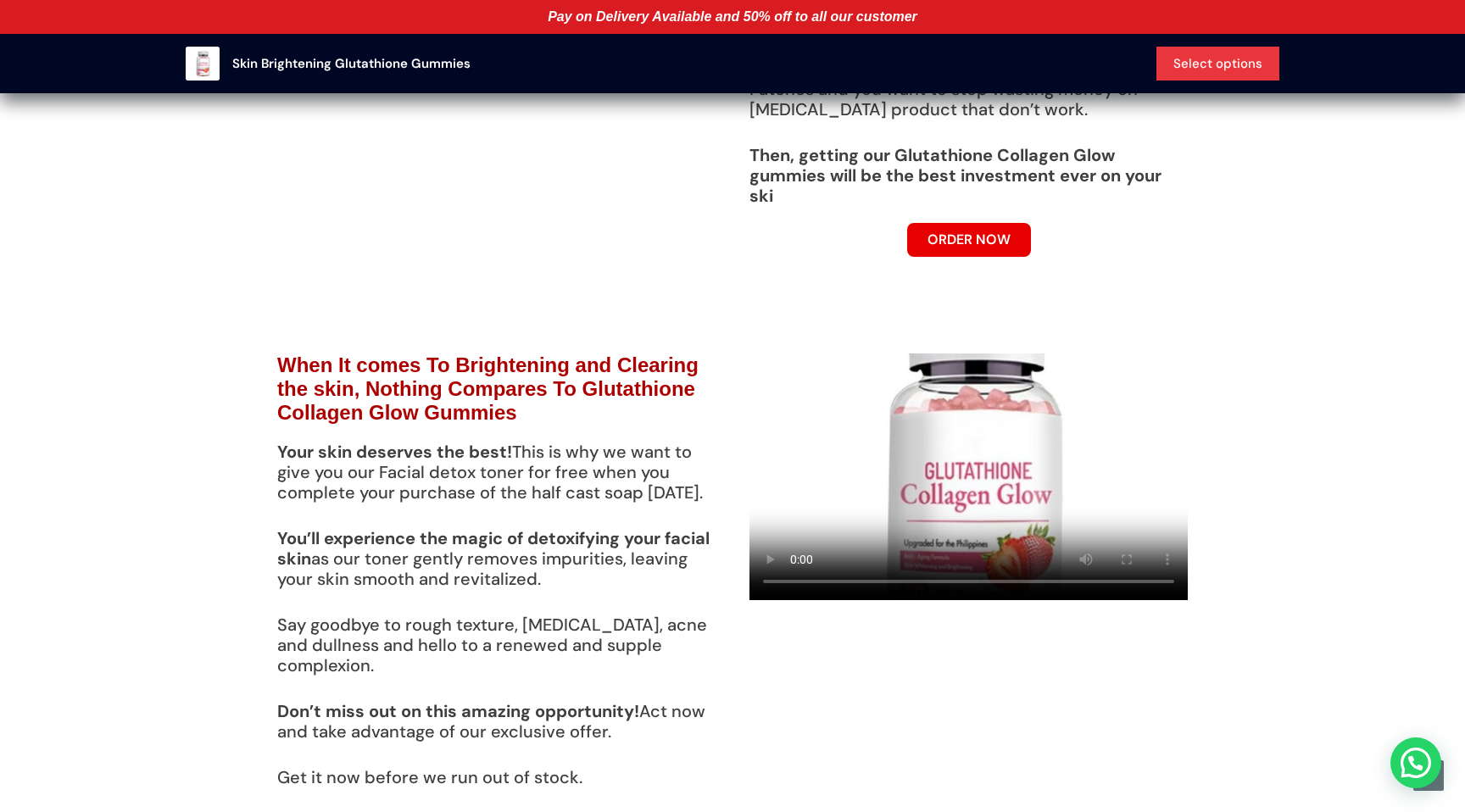
click at [1125, 635] on div at bounding box center [968, 685] width 472 height 698
